Goal: Answer question/provide support: Share knowledge or assist other users

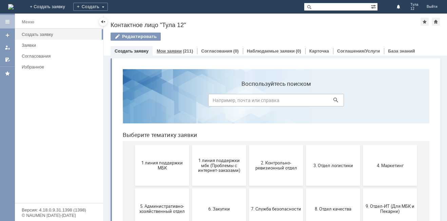
click at [183, 49] on div "(211)" at bounding box center [188, 51] width 10 height 5
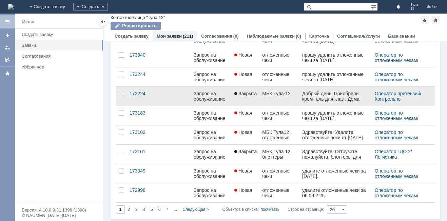
scroll to position [266, 0]
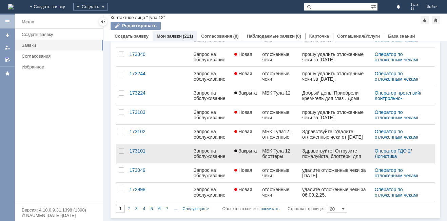
click at [269, 153] on div "МБК Тула 12, блоттеры" at bounding box center [279, 153] width 34 height 11
